Goal: Check status: Check status

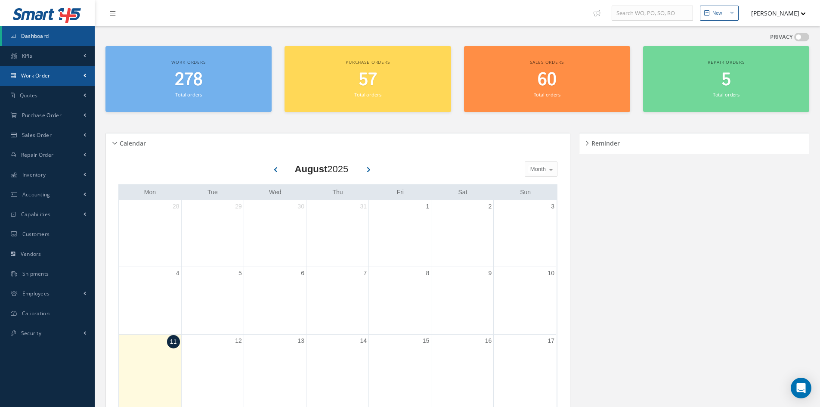
click at [50, 72] on span "Work Order" at bounding box center [35, 75] width 29 height 7
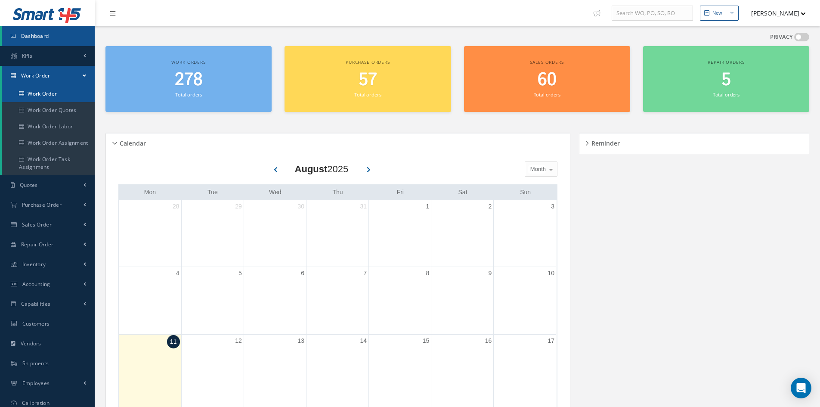
click at [56, 90] on link "Work Order" at bounding box center [48, 94] width 93 height 16
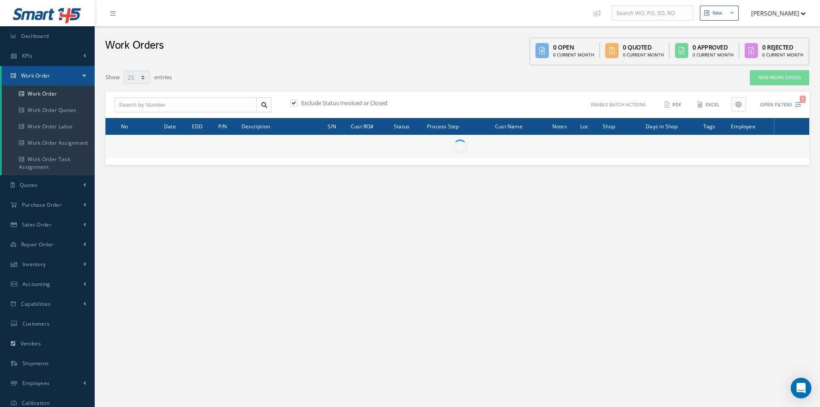
select select "25"
click at [297, 101] on label at bounding box center [298, 103] width 2 height 8
click at [294, 101] on input "checkbox" at bounding box center [293, 104] width 6 height 6
checkbox input "false"
type input "All Work Request"
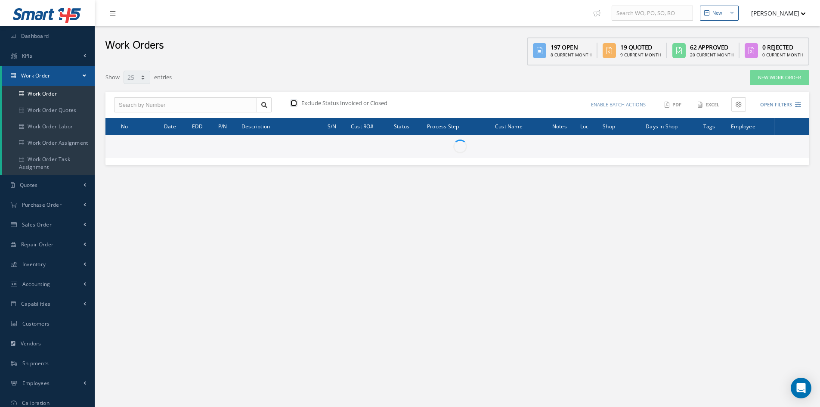
type input "All Work Performed"
type input "All Status"
type input "WO Part Status"
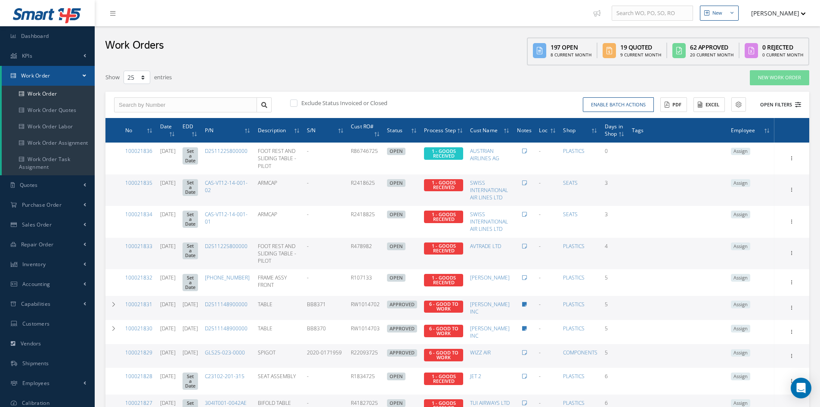
click at [768, 101] on button "Open Filters" at bounding box center [776, 105] width 49 height 14
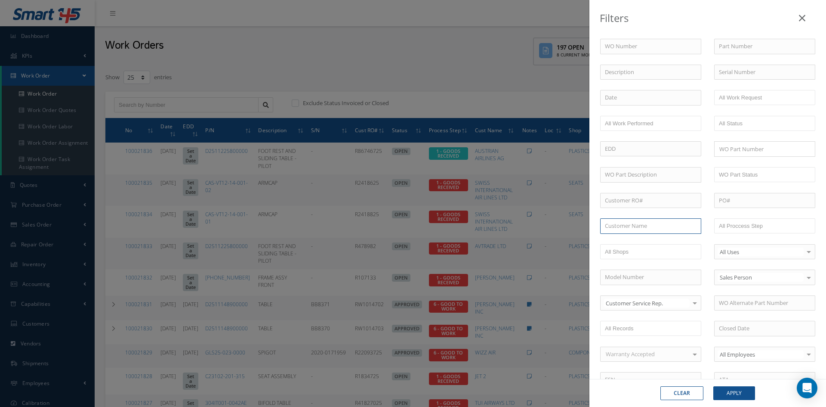
click at [656, 230] on input "text" at bounding box center [650, 225] width 101 height 15
click at [646, 263] on span "CORENDON AIRLINES" at bounding box center [633, 265] width 56 height 8
click at [671, 230] on input "CORENDON AIRLINES" at bounding box center [650, 225] width 101 height 15
click at [687, 209] on div "WO Number Part Number Description Serial Number - BER CERTIFICATION FILE ONLY D…" at bounding box center [708, 282] width 228 height 487
click at [671, 226] on input "CORENDON AIRLINES" at bounding box center [650, 225] width 101 height 15
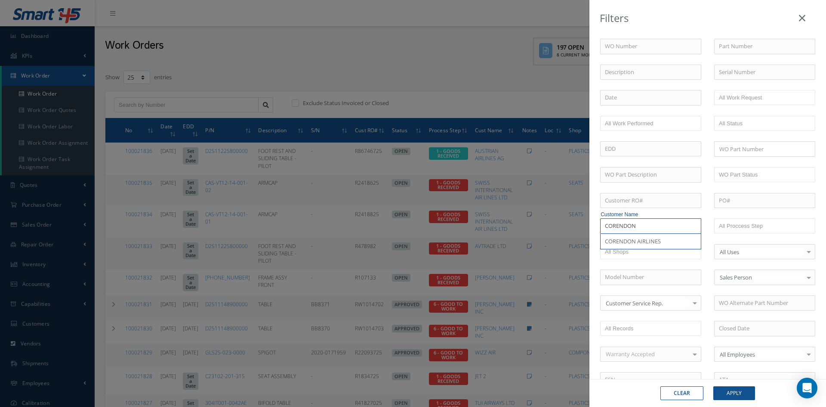
type input "CORENDON"
click at [668, 212] on label "Customer Name" at bounding box center [651, 214] width 101 height 8
click at [730, 390] on button "Apply" at bounding box center [735, 393] width 42 height 14
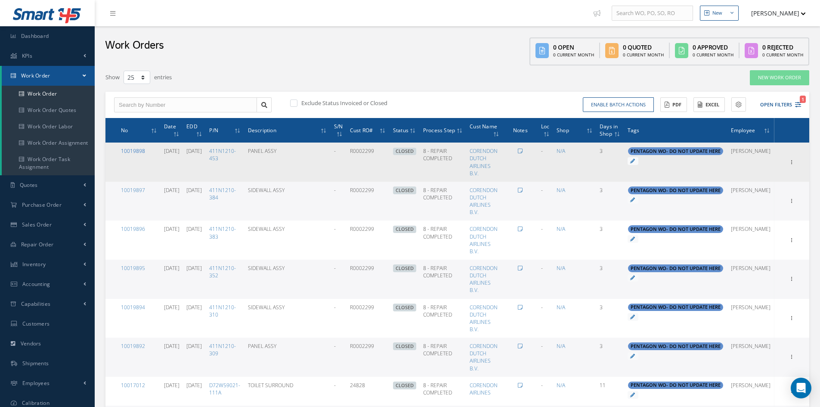
click at [133, 150] on link "10019898" at bounding box center [133, 150] width 24 height 7
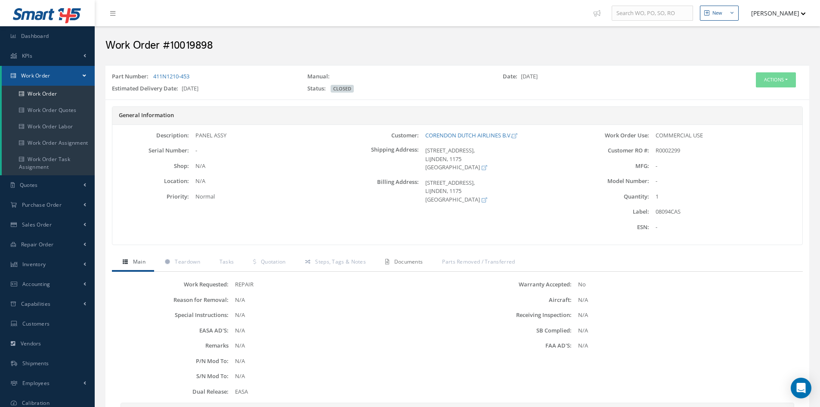
click at [421, 261] on span "Documents" at bounding box center [408, 261] width 29 height 7
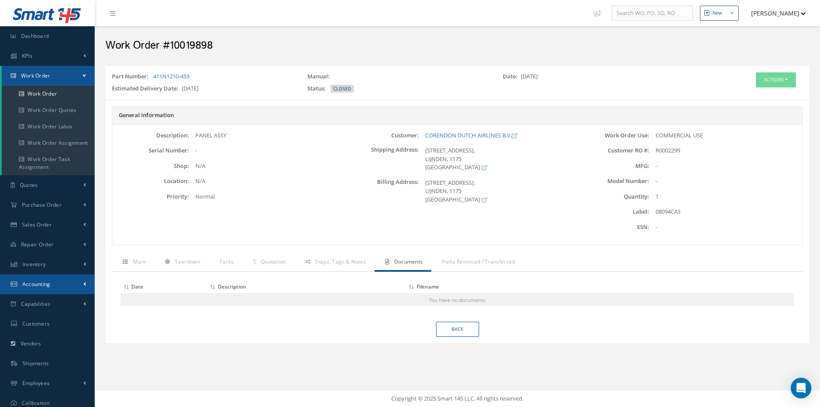
click at [46, 279] on link "Accounting" at bounding box center [47, 284] width 95 height 20
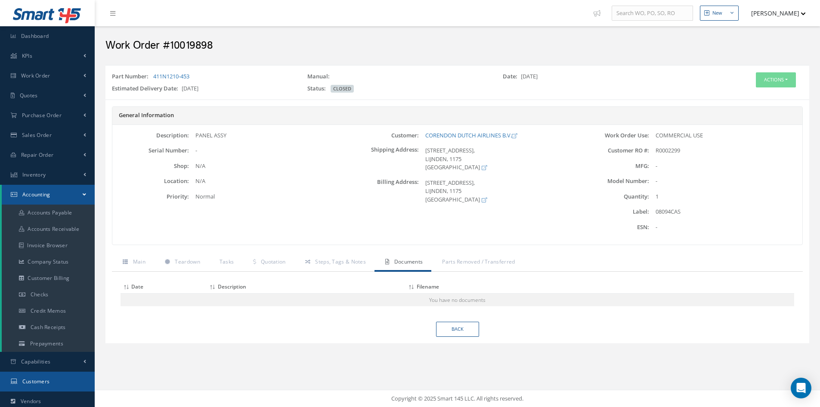
click at [45, 382] on span "Customers" at bounding box center [36, 380] width 28 height 7
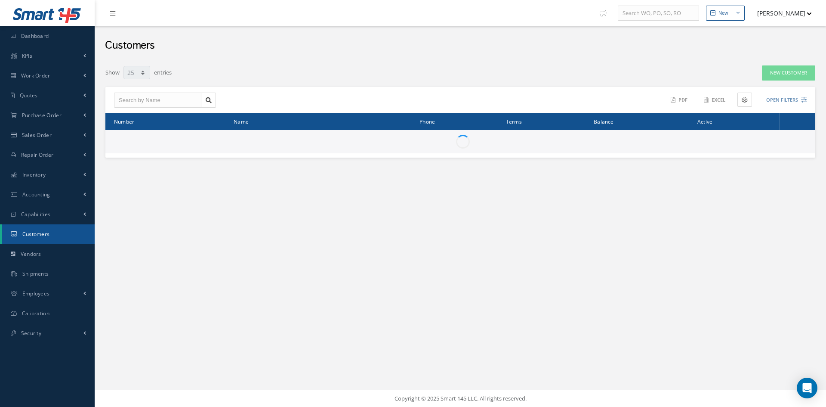
select select "25"
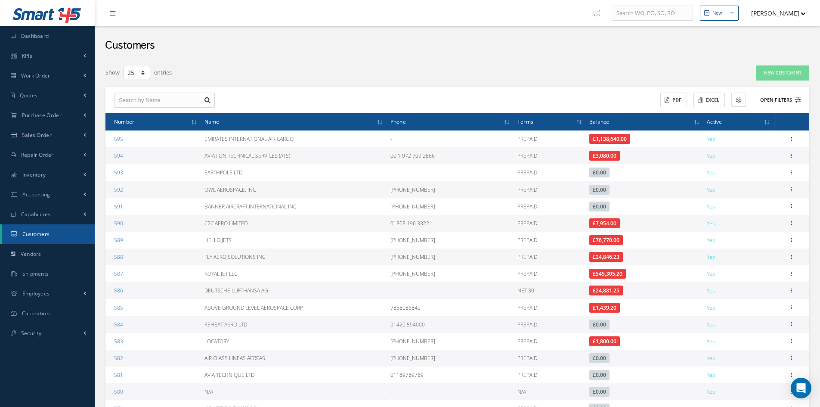
click at [793, 98] on button "Open Filters" at bounding box center [776, 100] width 49 height 14
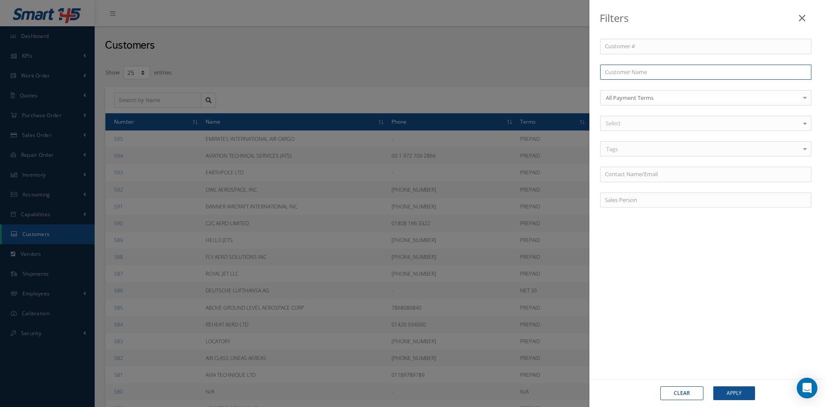
click at [668, 71] on input "text" at bounding box center [705, 72] width 211 height 15
type input "c"
type input "co"
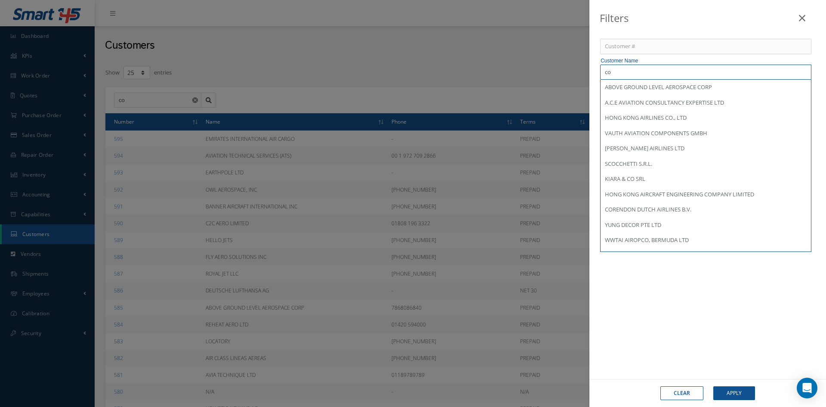
type input "cor"
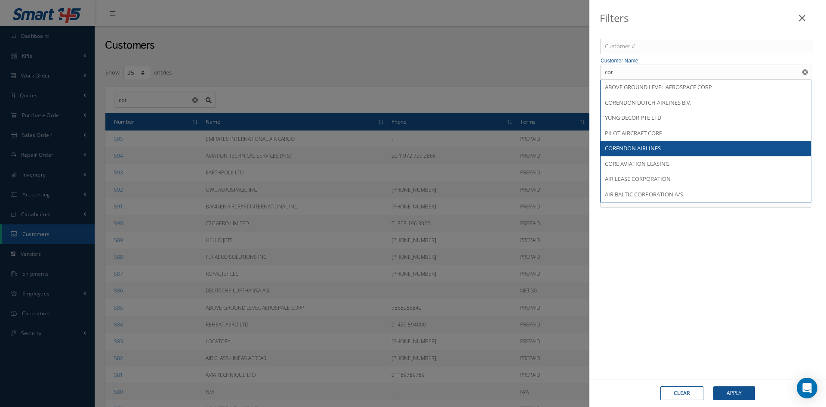
click at [644, 145] on span "CORENDON AIRLINES" at bounding box center [633, 148] width 56 height 8
type input "CORENDON AIRLINES"
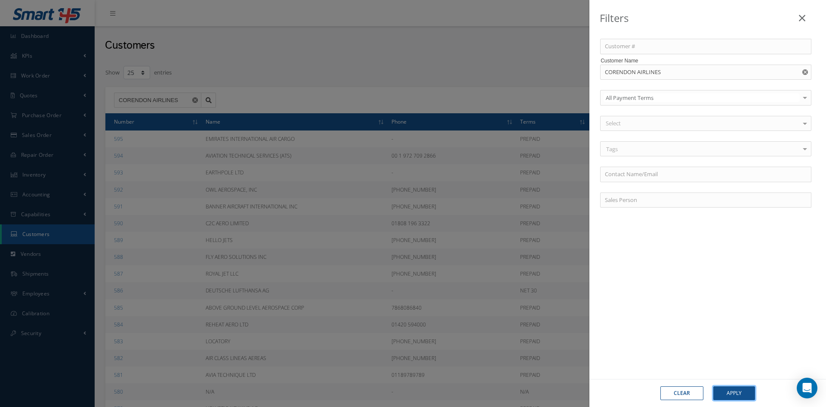
click at [740, 396] on button "Apply" at bounding box center [735, 393] width 42 height 14
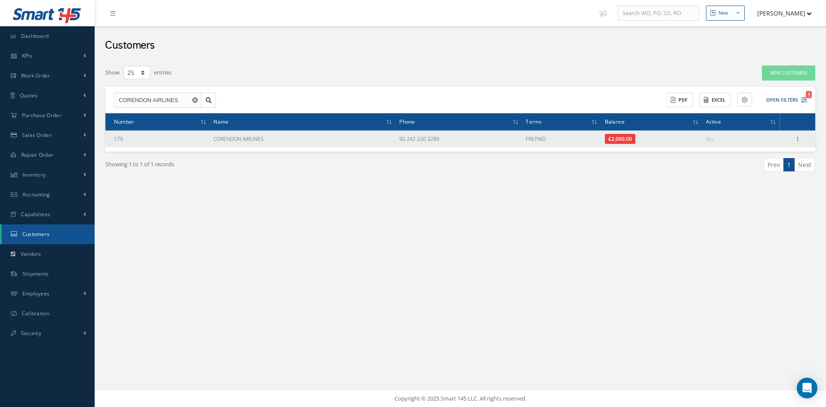
click at [121, 140] on link "179" at bounding box center [118, 138] width 9 height 7
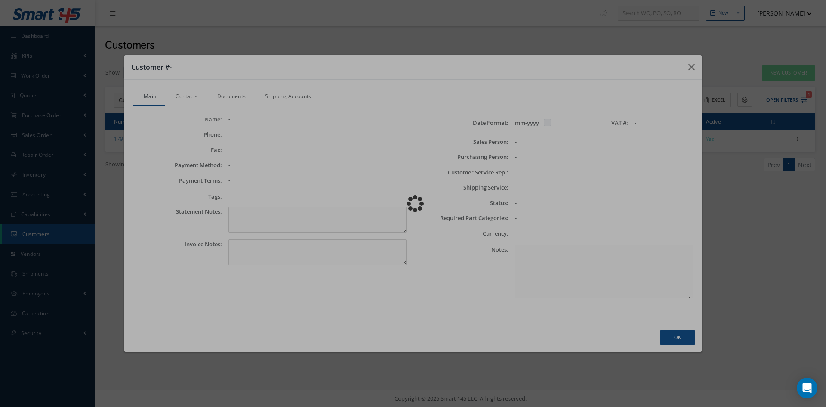
checkbox input "false"
type textarea "Account #.: CORENDON"
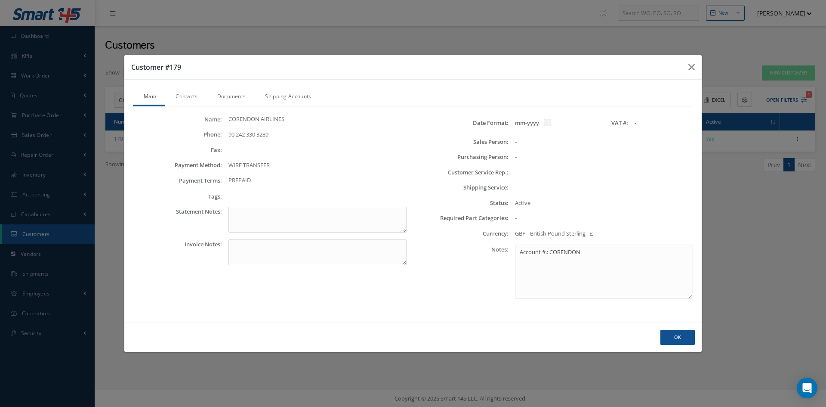
click at [188, 96] on link "Contacts" at bounding box center [185, 97] width 41 height 18
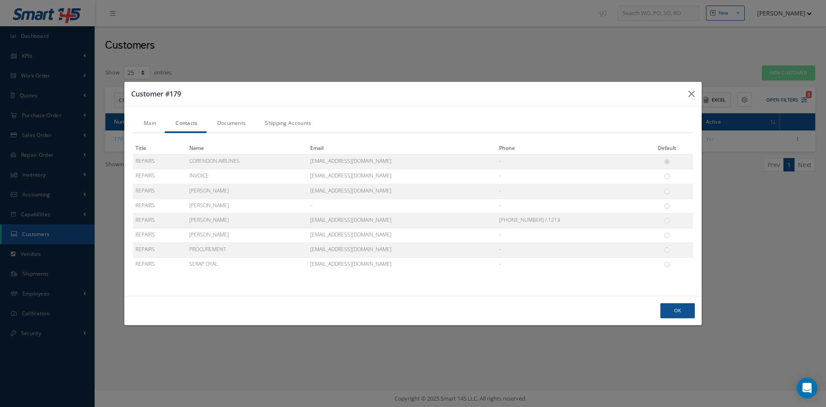
click at [241, 124] on link "Documents" at bounding box center [231, 124] width 48 height 18
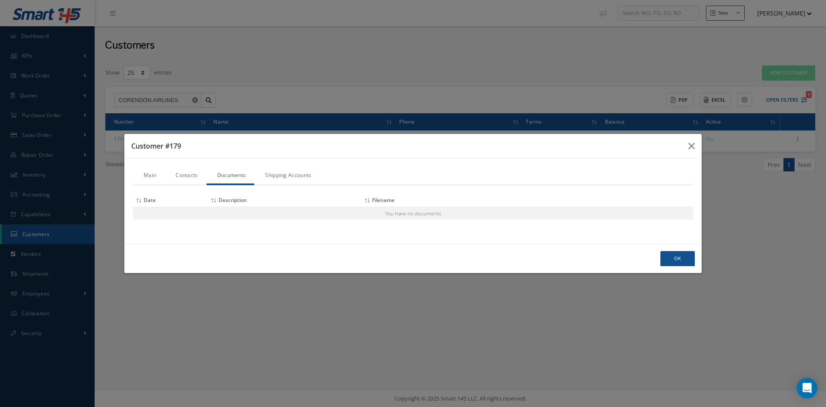
click at [281, 172] on link "Shipping Accounts" at bounding box center [286, 176] width 65 height 18
click at [157, 176] on link "Main" at bounding box center [149, 176] width 32 height 18
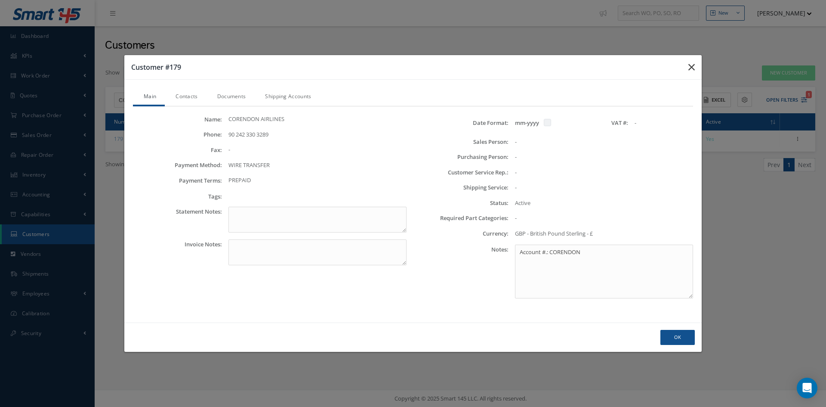
click at [692, 68] on icon "button" at bounding box center [692, 67] width 6 height 10
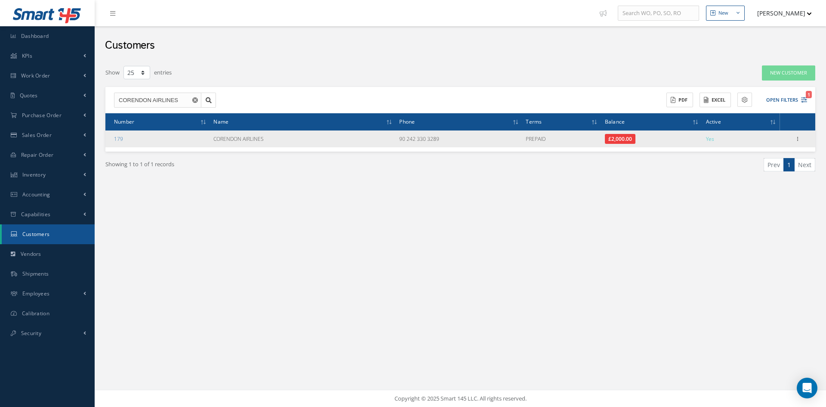
click at [615, 137] on span "£2,000.00" at bounding box center [620, 139] width 31 height 10
click at [798, 139] on icon at bounding box center [798, 138] width 9 height 7
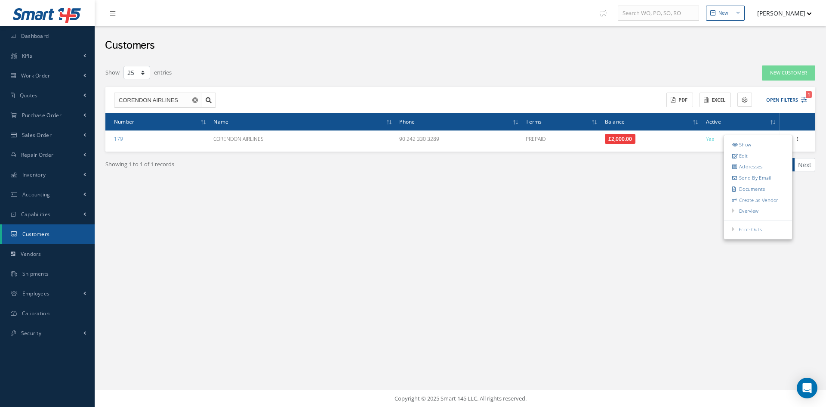
click at [411, 201] on div "Filters Customer # Customer Name CORENDON AIRLINES All Payment Terms All Paymen…" at bounding box center [460, 136] width 719 height 150
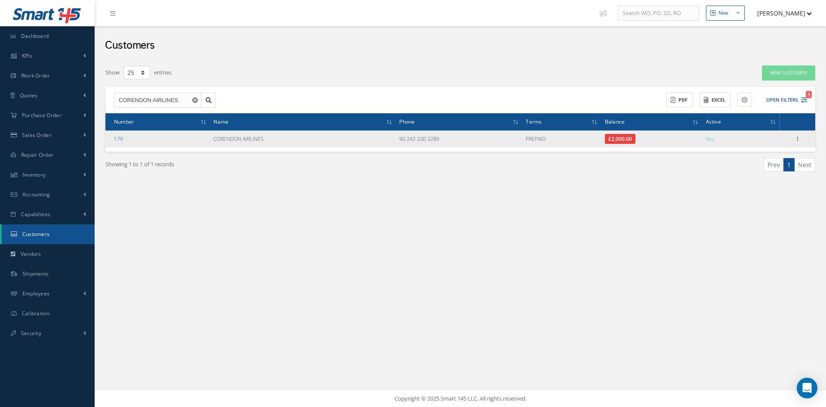
click at [118, 139] on link "179" at bounding box center [118, 138] width 9 height 7
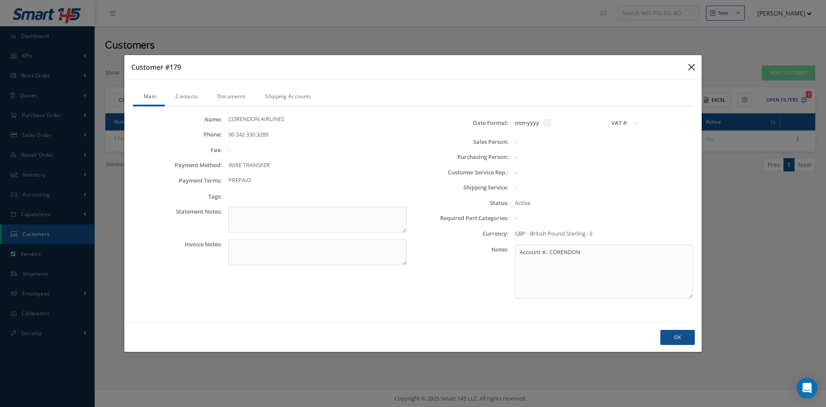
click at [694, 69] on icon "button" at bounding box center [692, 67] width 6 height 10
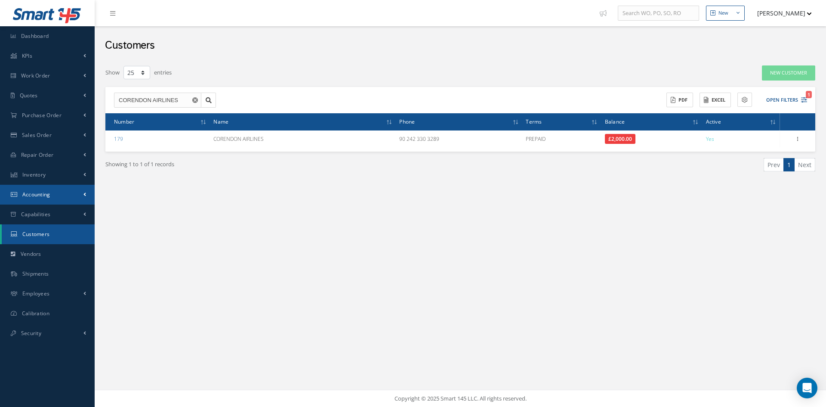
click at [52, 198] on link "Accounting" at bounding box center [47, 195] width 95 height 20
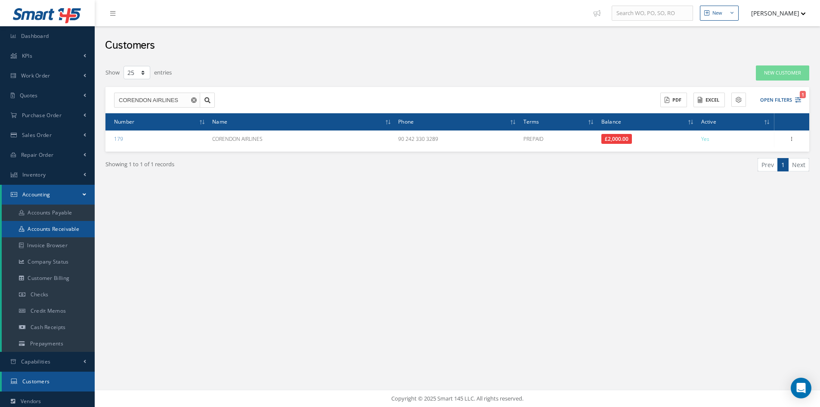
click at [68, 225] on link "Accounts Receivable" at bounding box center [48, 229] width 93 height 16
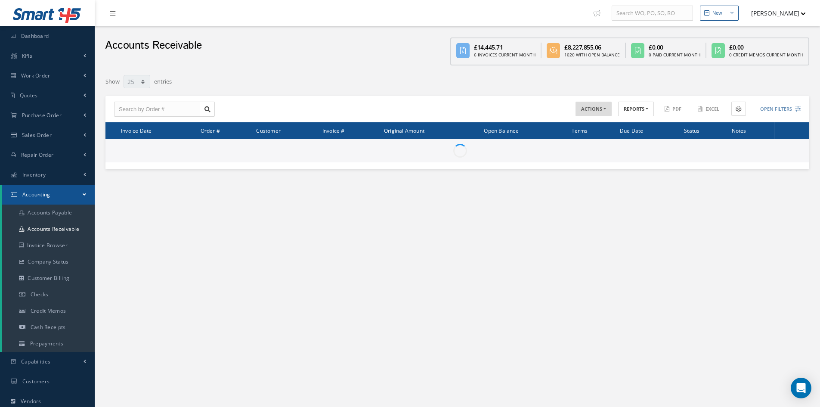
select select "25"
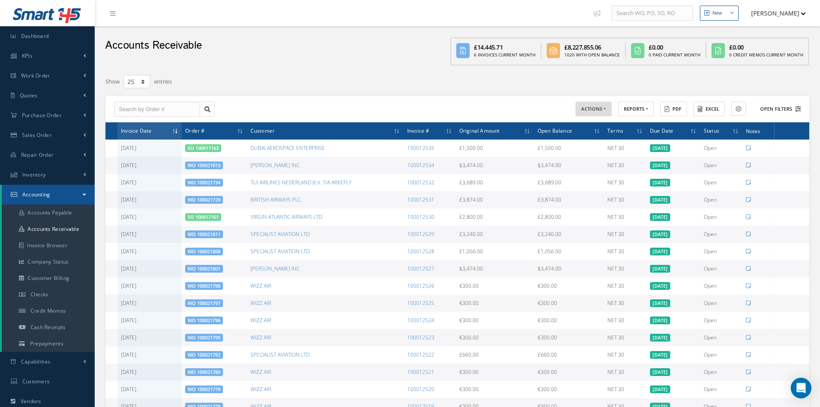
click at [773, 111] on button "Open Filters" at bounding box center [776, 109] width 49 height 14
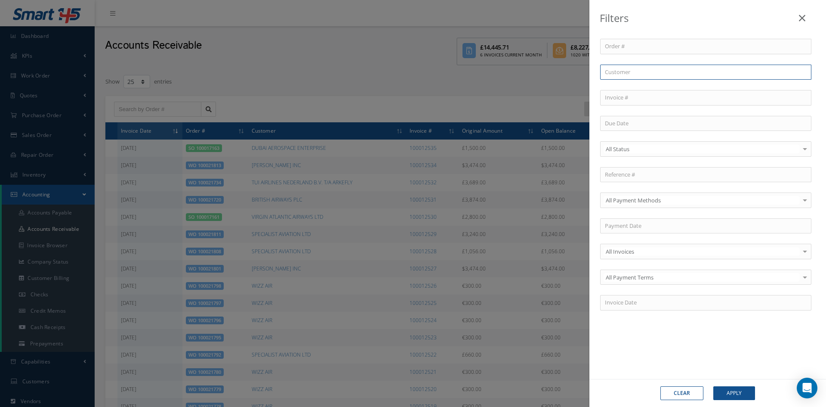
click at [643, 74] on input "text" at bounding box center [705, 72] width 211 height 15
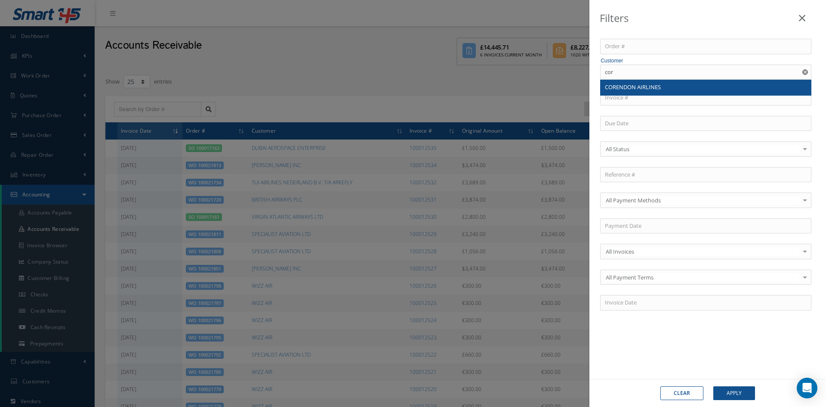
click at [649, 89] on span "CORENDON AIRLINES" at bounding box center [633, 87] width 56 height 8
type input "CORENDON AIRLINES"
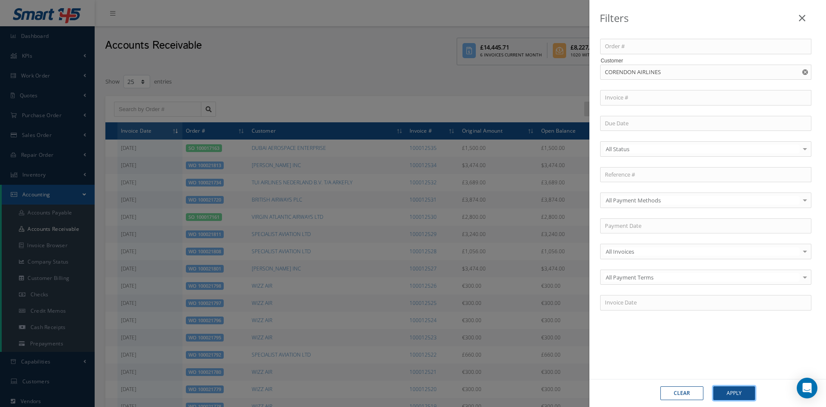
click at [739, 396] on button "Apply" at bounding box center [735, 393] width 42 height 14
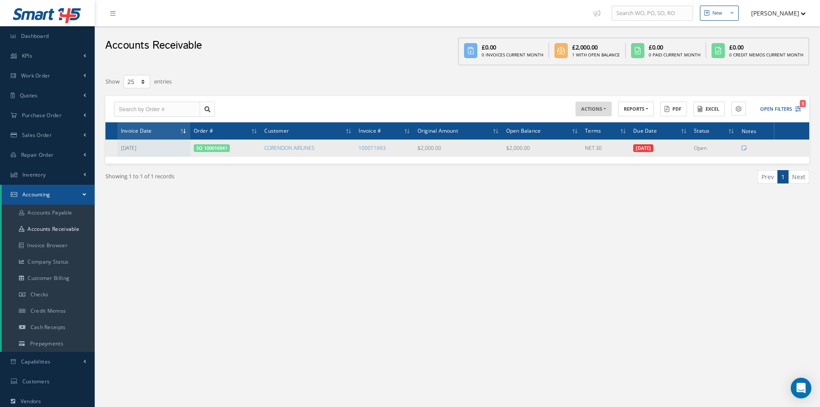
click at [224, 148] on link "SO 100016941" at bounding box center [211, 148] width 31 height 6
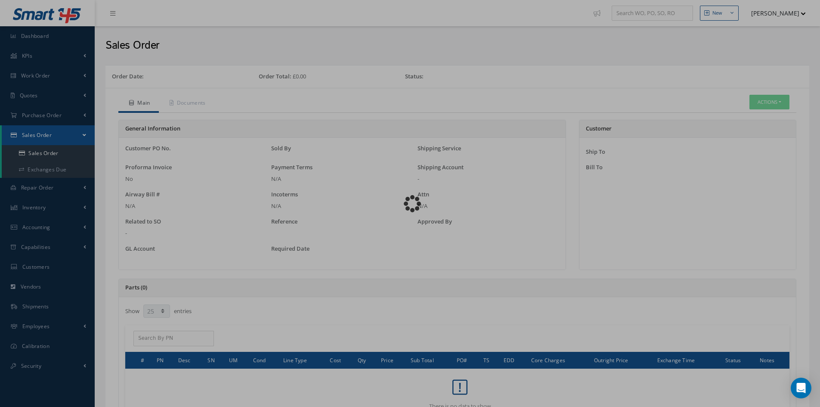
select select "25"
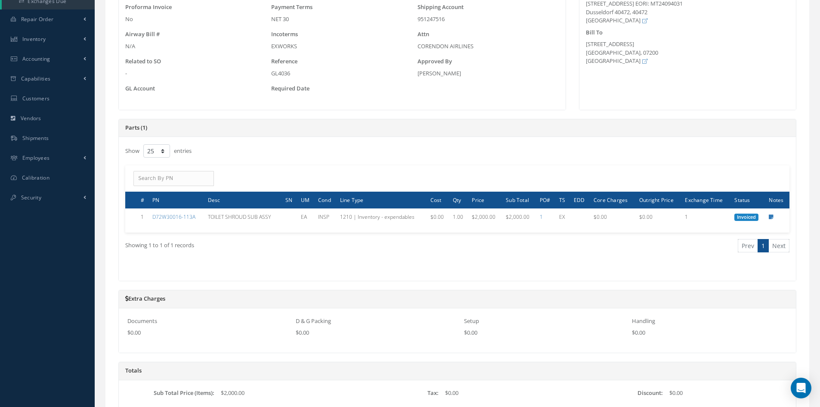
scroll to position [199, 0]
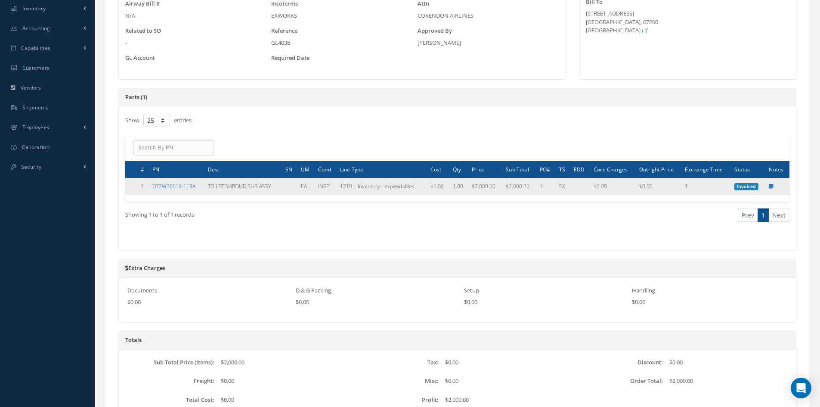
click at [180, 187] on link "D72W30016-113A" at bounding box center [173, 185] width 43 height 7
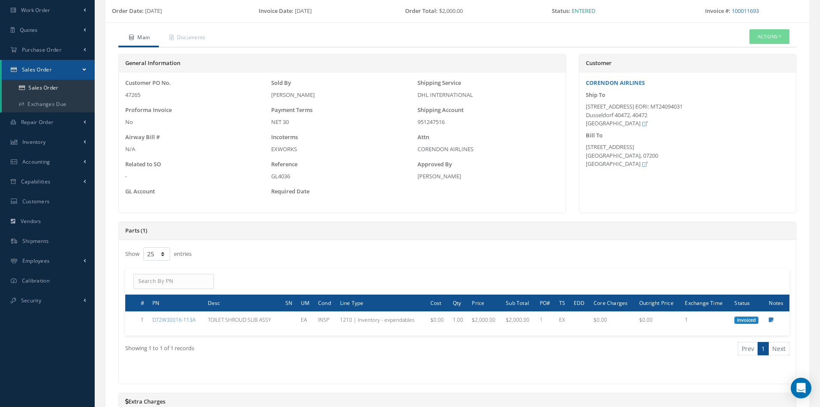
scroll to position [43, 0]
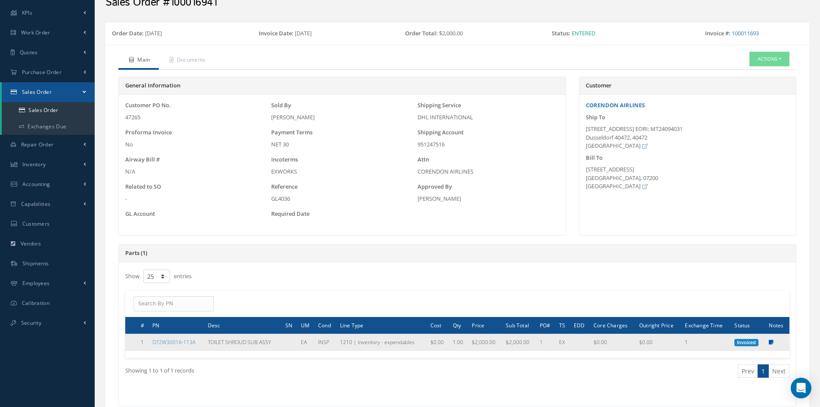
click at [770, 340] on icon at bounding box center [771, 342] width 5 height 5
type textarea "PLEASE RETURN THE CORE TO CABINAIR SERVICES ADDRESS."
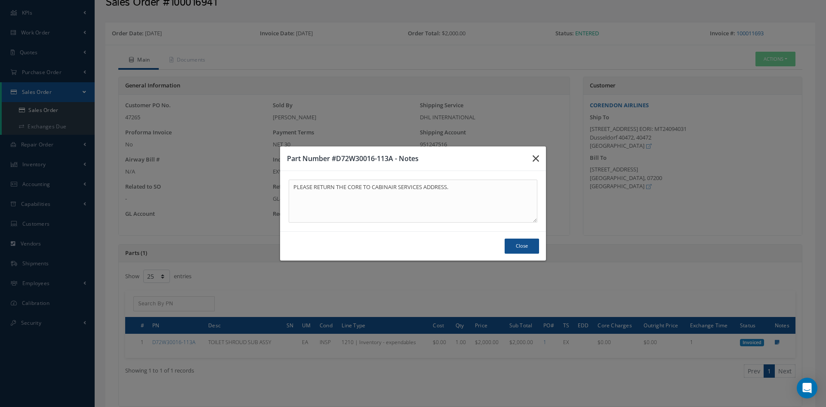
click at [536, 160] on icon "button" at bounding box center [536, 158] width 6 height 10
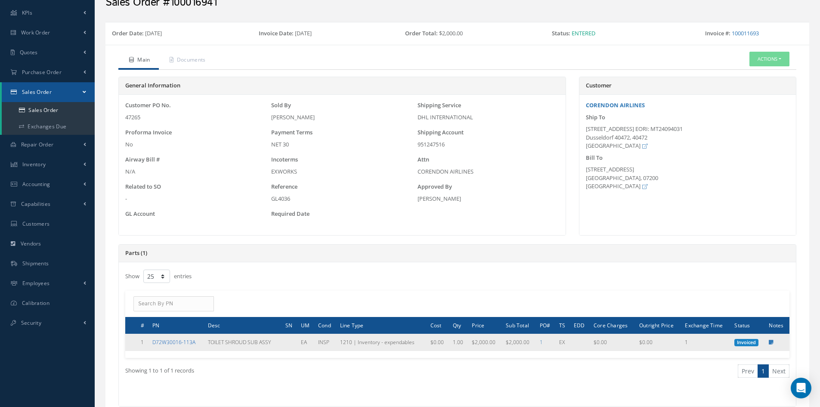
click at [188, 344] on link "D72W30016-113A" at bounding box center [173, 341] width 43 height 7
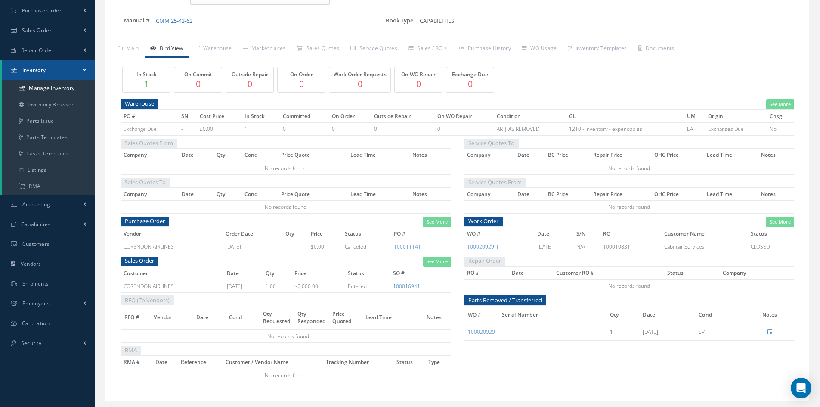
scroll to position [126, 0]
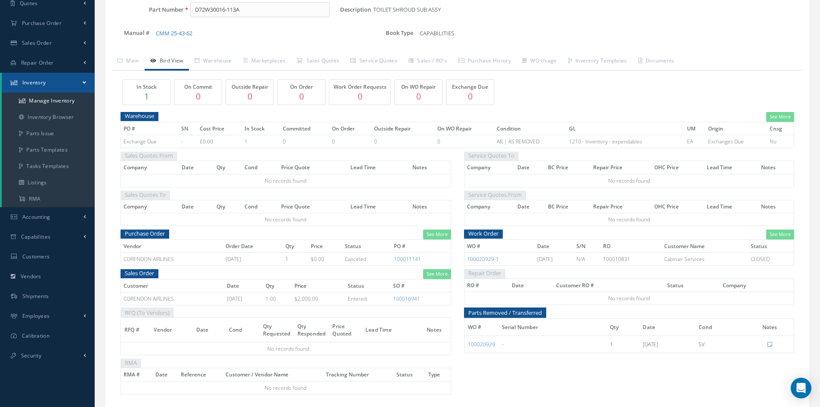
scroll to position [126, 0]
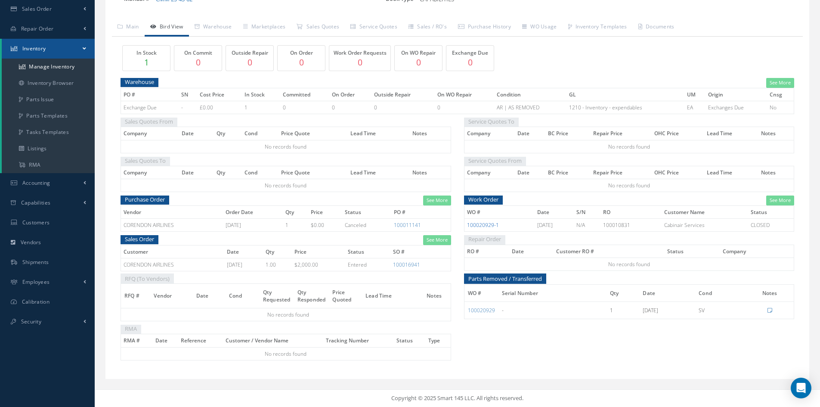
click at [488, 224] on link "100020929-1" at bounding box center [483, 224] width 32 height 7
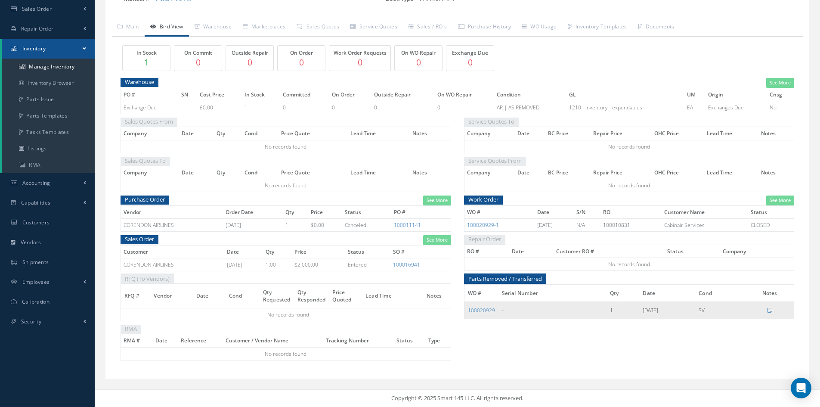
click at [479, 314] on td "100020929" at bounding box center [481, 309] width 34 height 17
click at [480, 313] on link "100020929" at bounding box center [481, 309] width 27 height 7
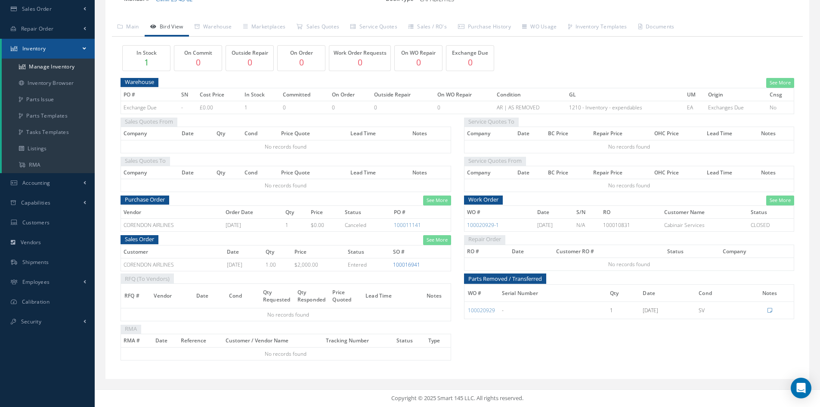
click at [414, 266] on link "100016941" at bounding box center [406, 264] width 27 height 7
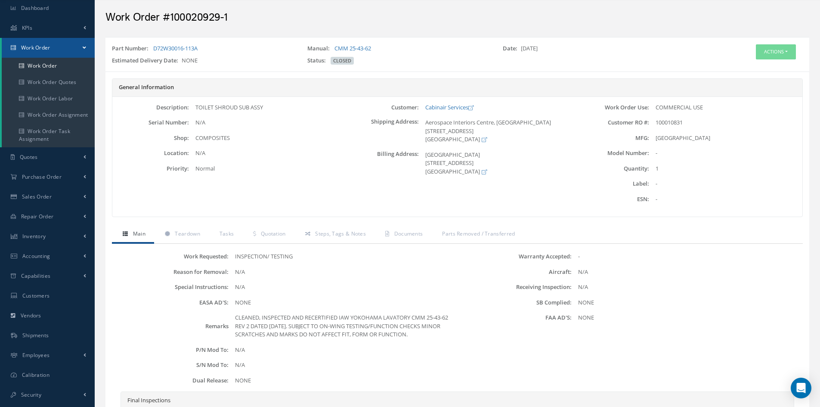
scroll to position [43, 0]
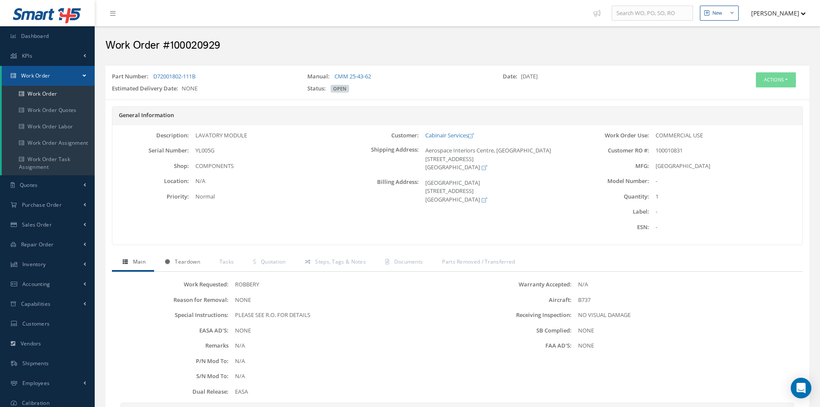
click at [187, 259] on span "Teardown" at bounding box center [187, 261] width 25 height 7
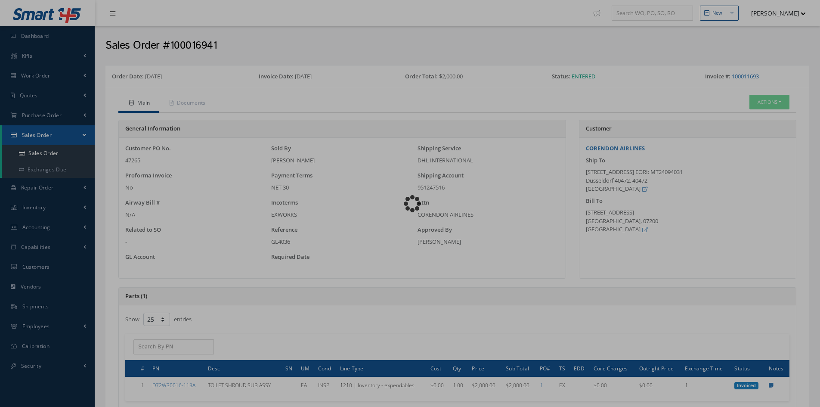
select select "25"
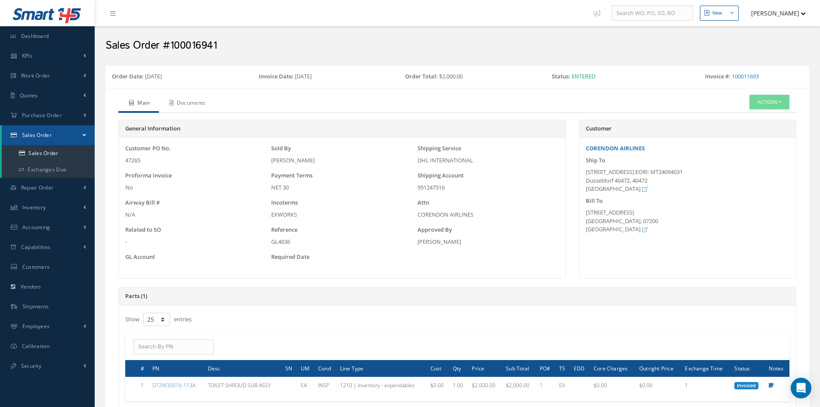
click at [202, 105] on link "Documents" at bounding box center [187, 104] width 56 height 18
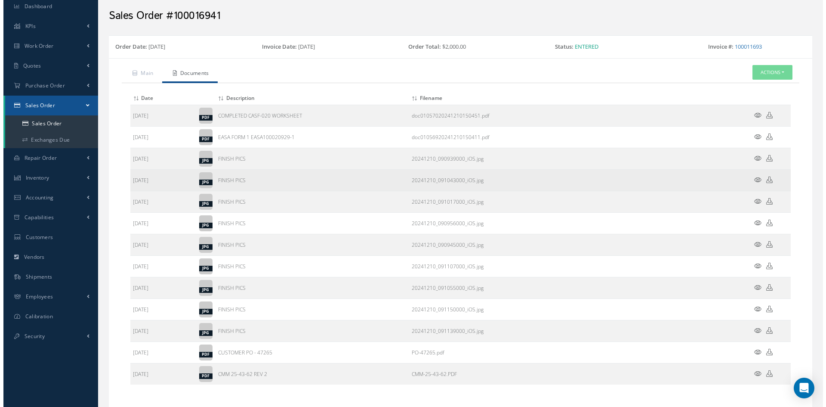
scroll to position [43, 0]
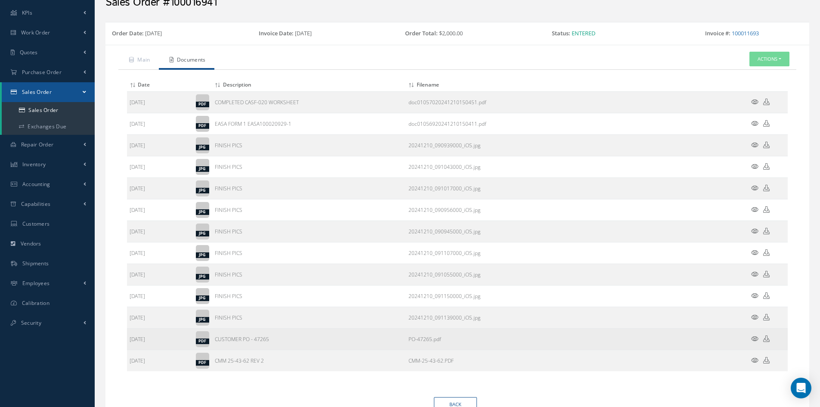
click at [754, 342] on link at bounding box center [754, 338] width 7 height 7
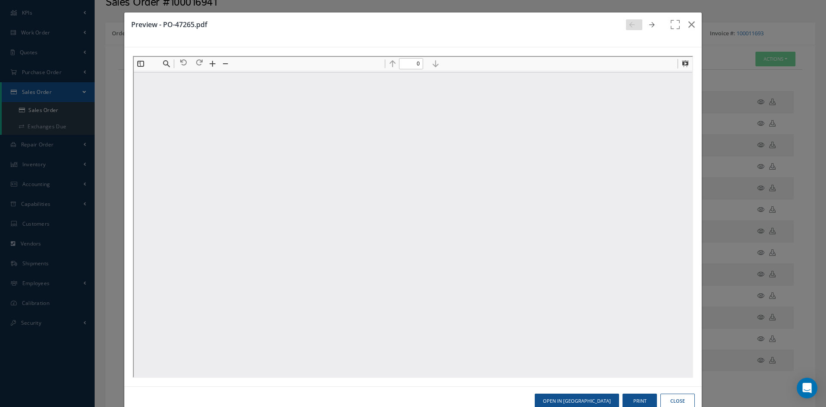
scroll to position [0, 0]
type input "1"
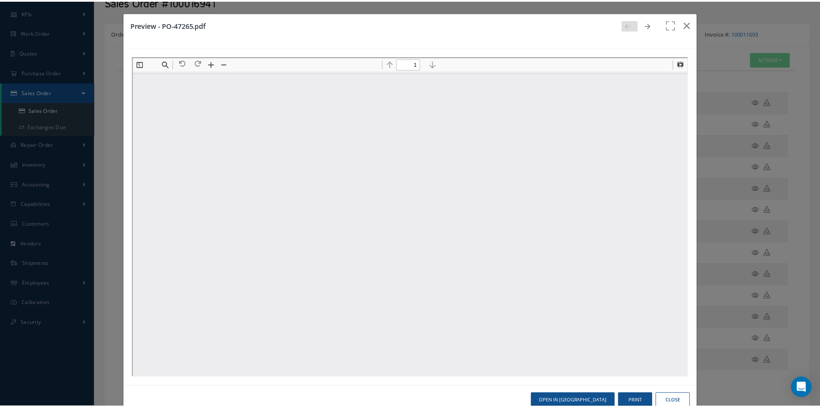
scroll to position [4, 0]
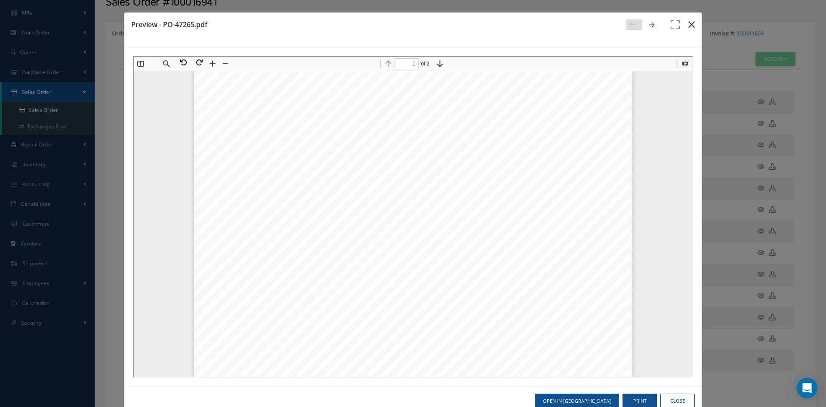
click at [689, 23] on icon "button" at bounding box center [692, 24] width 6 height 10
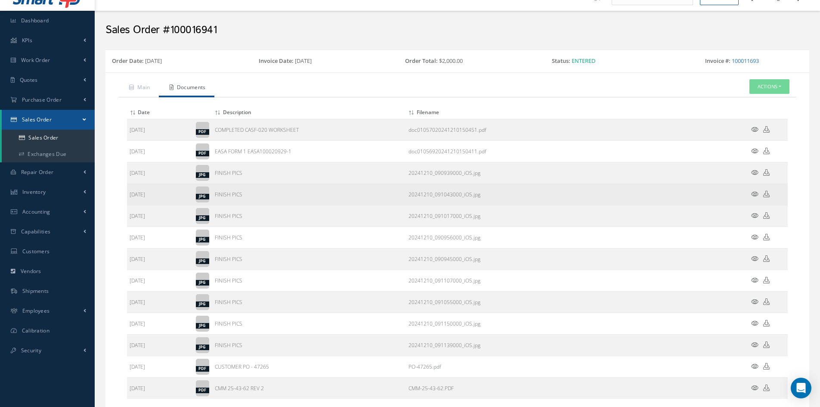
scroll to position [0, 0]
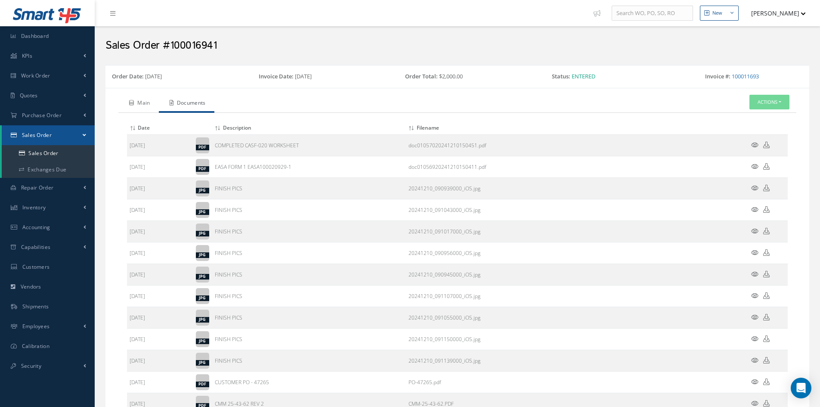
click at [146, 105] on link "Main" at bounding box center [138, 104] width 40 height 18
